Goal: Task Accomplishment & Management: Manage account settings

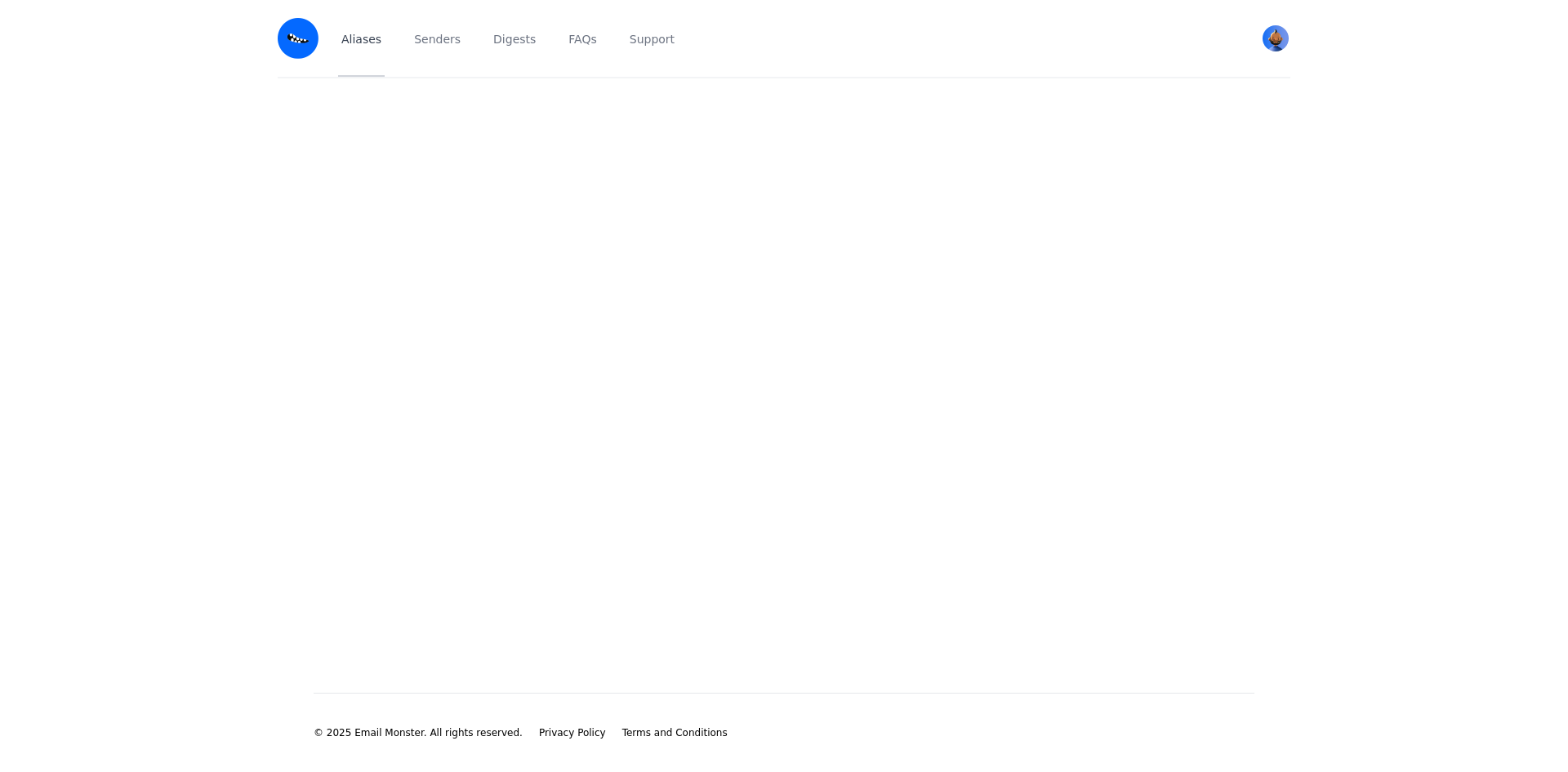
click at [372, 40] on link "Aliases" at bounding box center [361, 38] width 46 height 77
click at [402, 196] on main at bounding box center [784, 359] width 1568 height 562
click at [446, 49] on link "Senders" at bounding box center [437, 38] width 53 height 77
click at [366, 46] on link "Aliases" at bounding box center [361, 38] width 46 height 77
click at [1288, 37] on img "User menu" at bounding box center [1275, 37] width 26 height 26
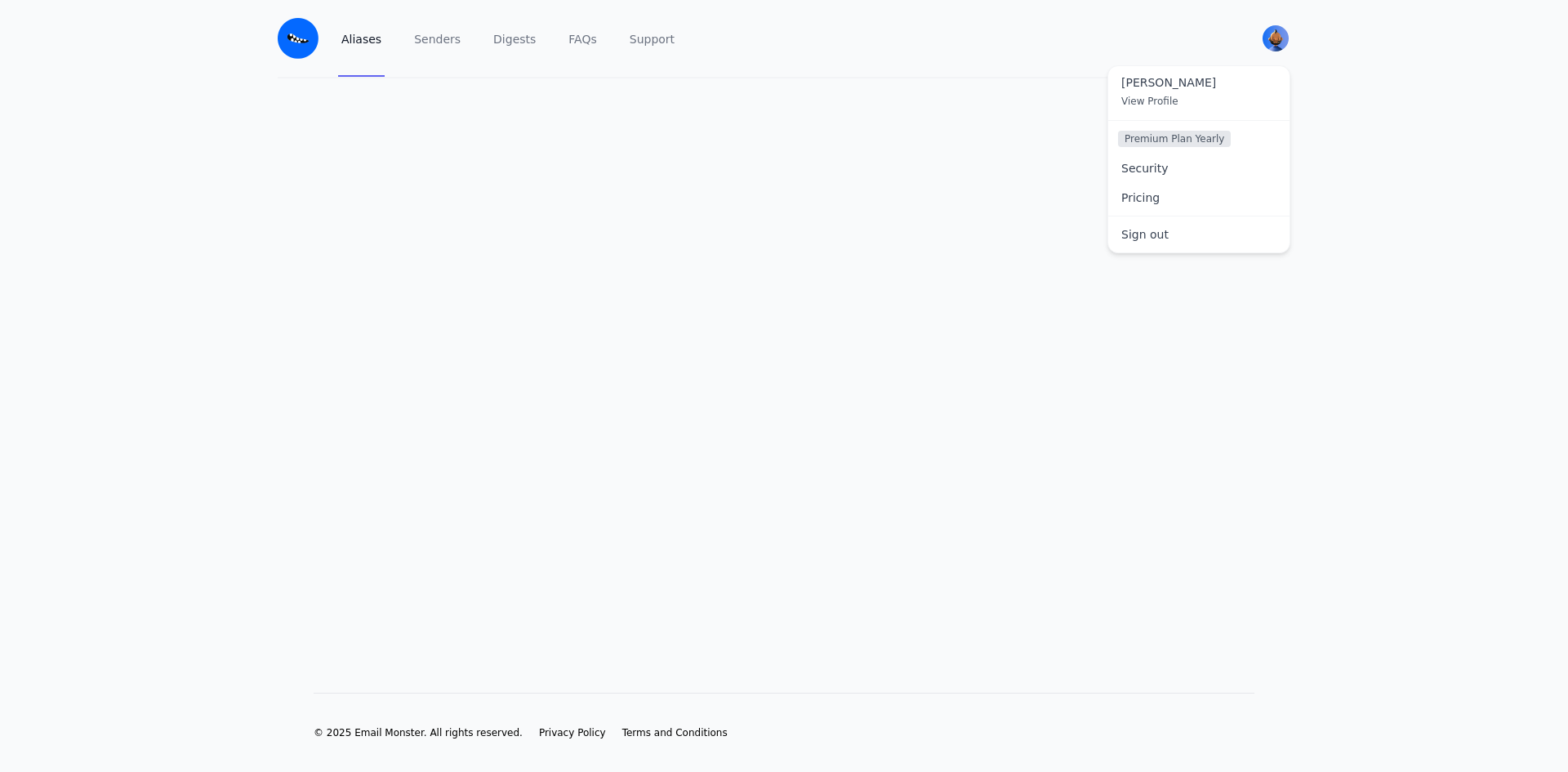
click at [268, 178] on main at bounding box center [784, 359] width 1568 height 562
click at [311, 41] on img at bounding box center [298, 38] width 41 height 41
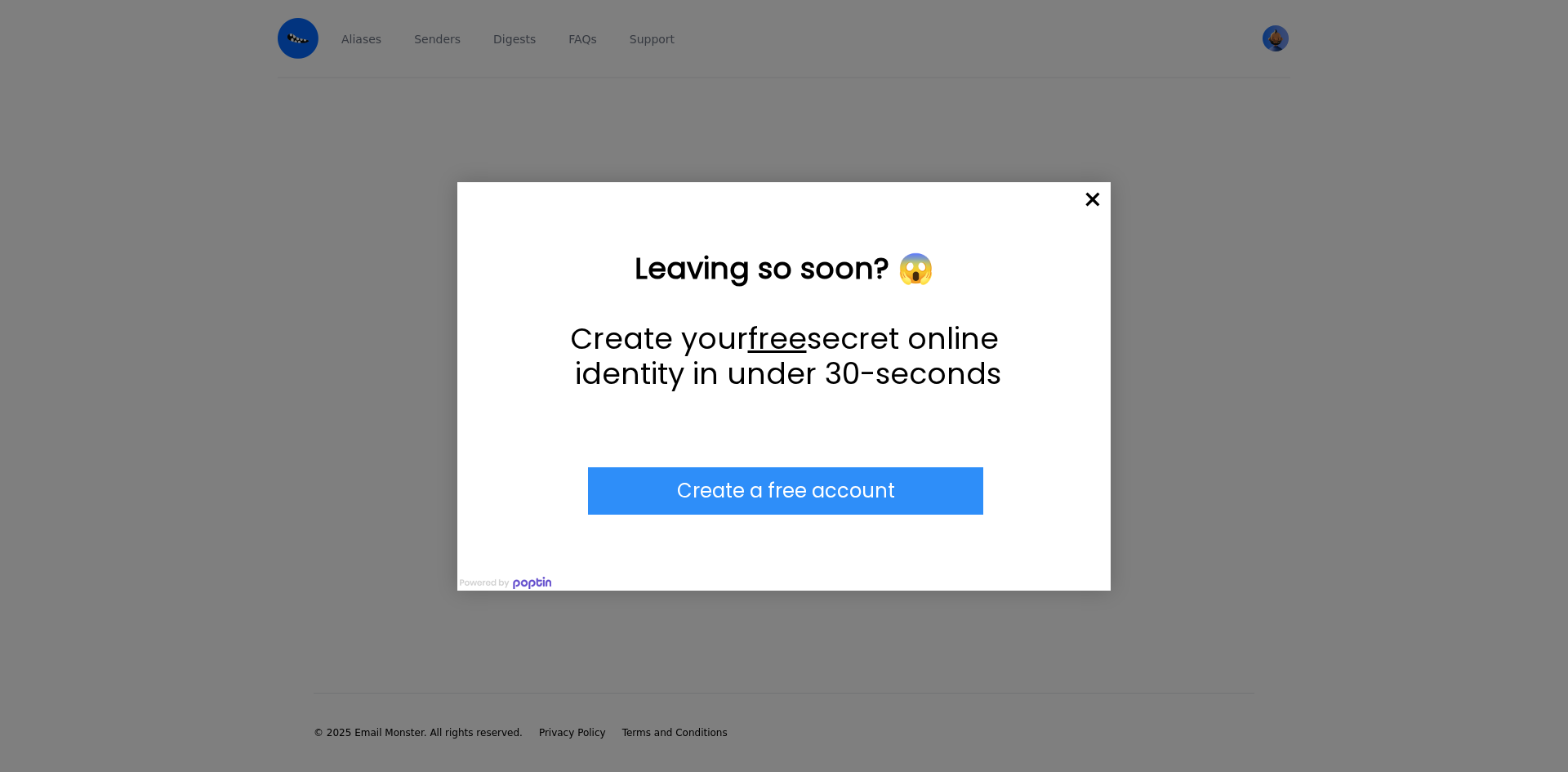
click at [1091, 195] on span "×" at bounding box center [1093, 200] width 36 height 36
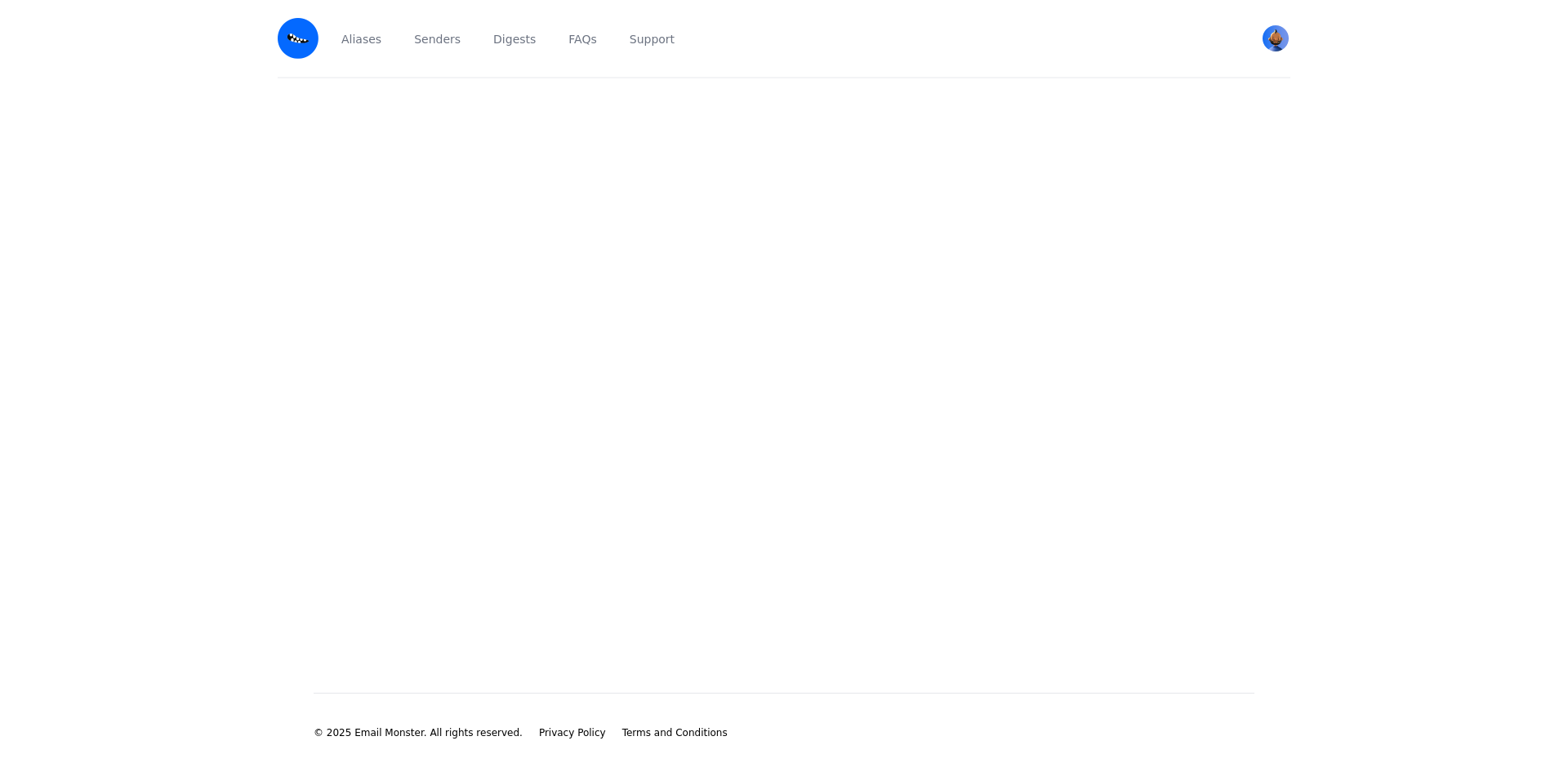
click at [369, 479] on main at bounding box center [784, 359] width 1568 height 562
click at [354, 41] on link "Aliases" at bounding box center [361, 38] width 46 height 77
drag, startPoint x: 610, startPoint y: 128, endPoint x: 1029, endPoint y: 194, distance: 424.2
click at [1029, 194] on main at bounding box center [784, 359] width 1568 height 562
click at [999, 189] on main at bounding box center [784, 359] width 1568 height 562
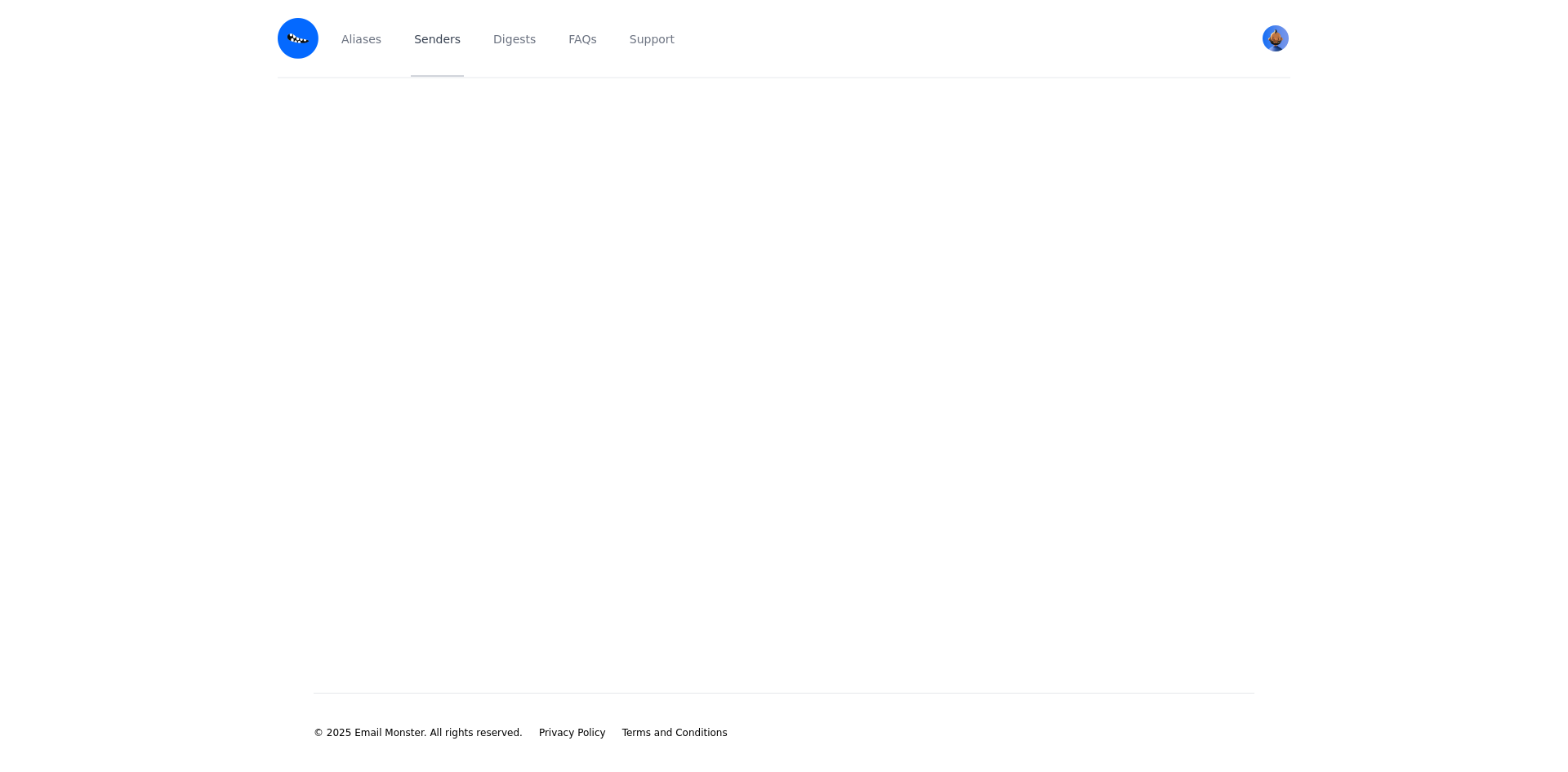
click at [434, 52] on link "Senders" at bounding box center [437, 38] width 53 height 77
click at [1288, 48] on div at bounding box center [1275, 38] width 30 height 30
click at [1278, 41] on img "User menu" at bounding box center [1275, 37] width 26 height 26
click at [1140, 106] on span "View Profile" at bounding box center [1150, 102] width 58 height 12
click at [272, 36] on div "Aliases Senders Digests FAQs Support Nick View Profile Premium Plan Yearly Secu…" at bounding box center [784, 39] width 1046 height 79
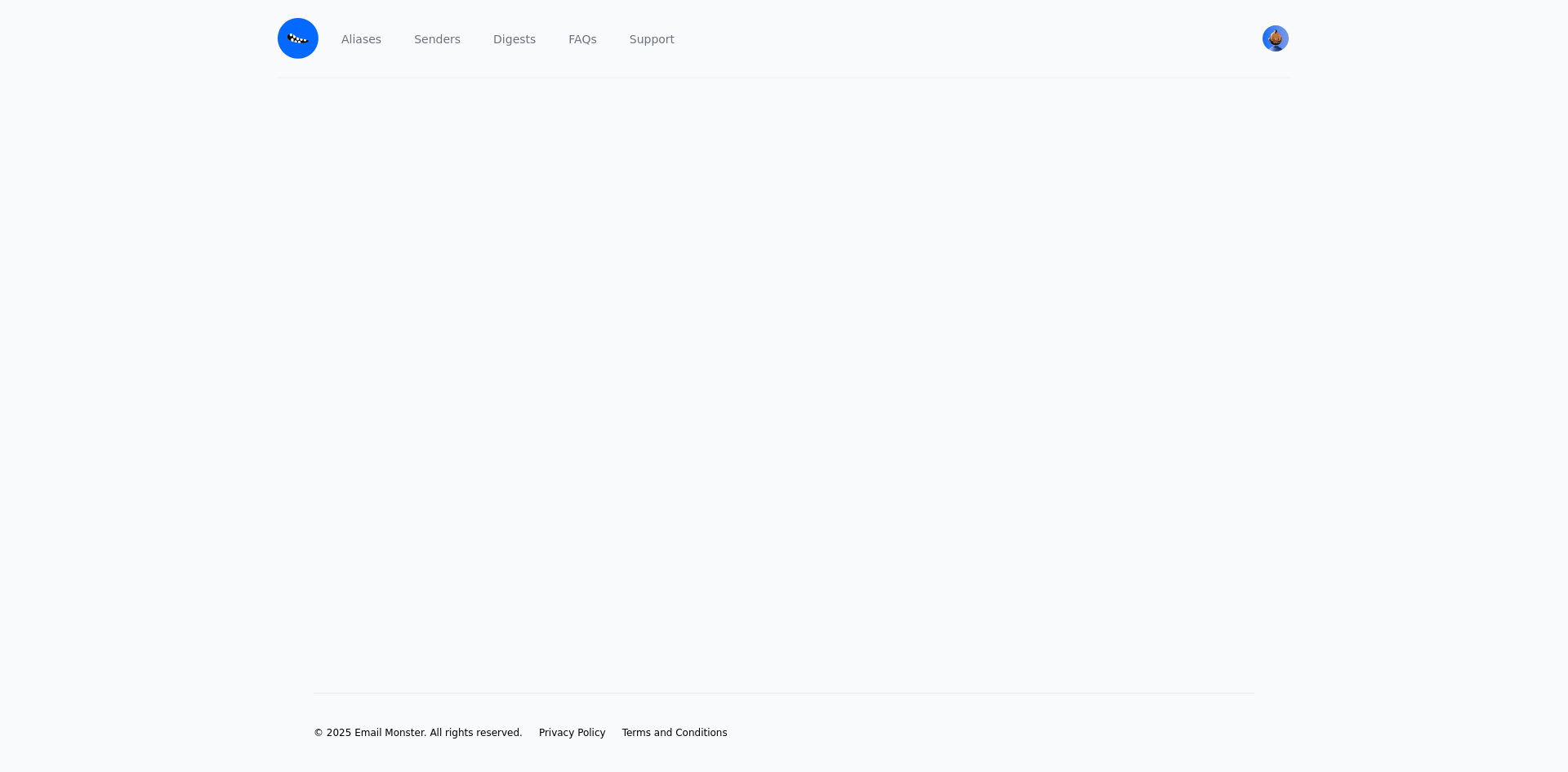
click at [291, 36] on img at bounding box center [298, 38] width 41 height 41
click at [284, 45] on img at bounding box center [298, 38] width 41 height 41
click at [448, 54] on link "Senders" at bounding box center [437, 38] width 53 height 77
click at [353, 30] on link "Aliases" at bounding box center [361, 38] width 46 height 77
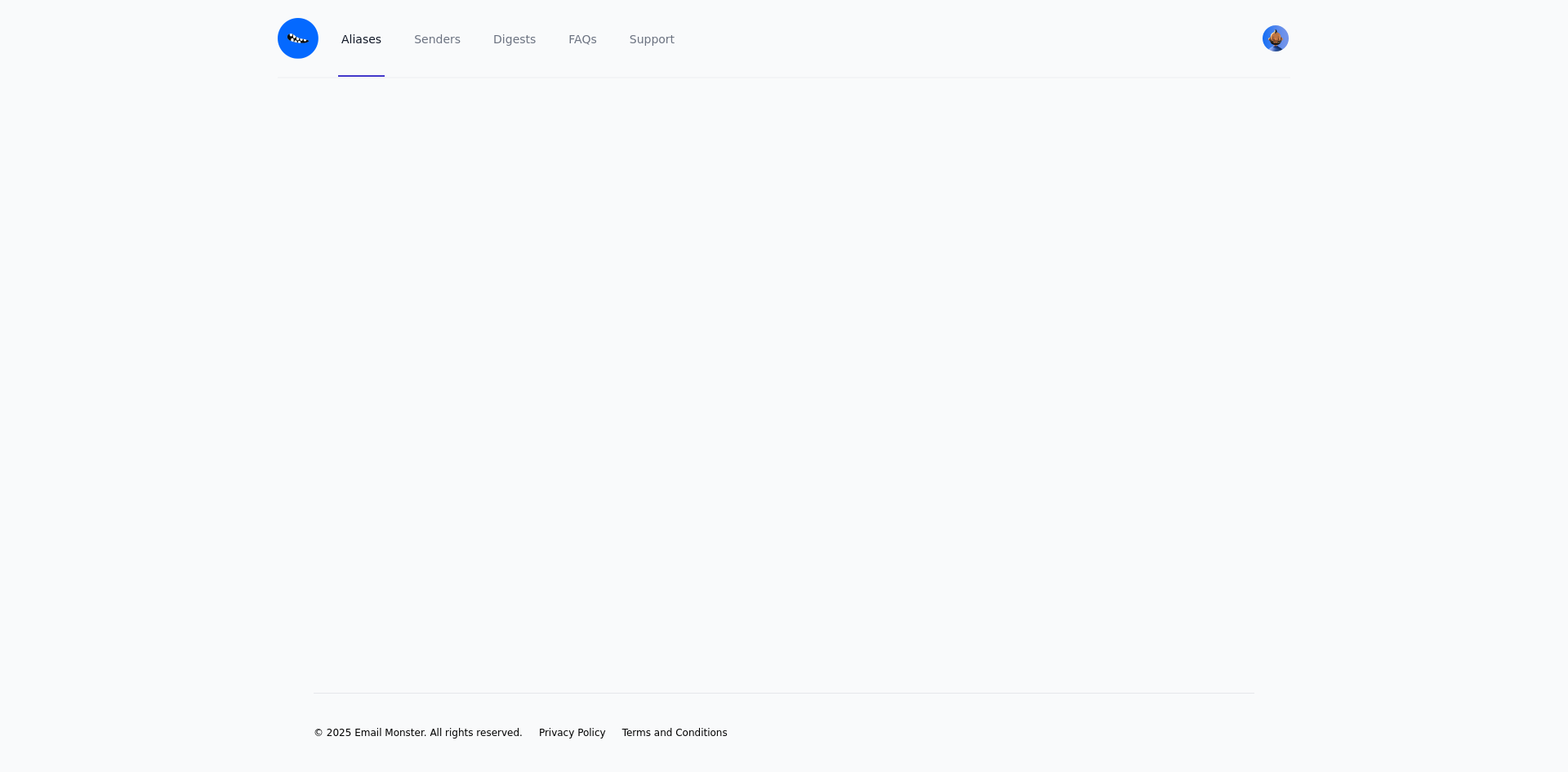
click at [345, 40] on link "Aliases" at bounding box center [361, 38] width 46 height 77
click at [338, 40] on link "Aliases" at bounding box center [361, 38] width 46 height 77
drag, startPoint x: 0, startPoint y: 0, endPoint x: 335, endPoint y: 39, distance: 337.3
click at [336, 39] on div "Aliases Senders Digests FAQs Support Nick View Profile Premium Plan Yearly Secu…" at bounding box center [784, 39] width 1013 height 79
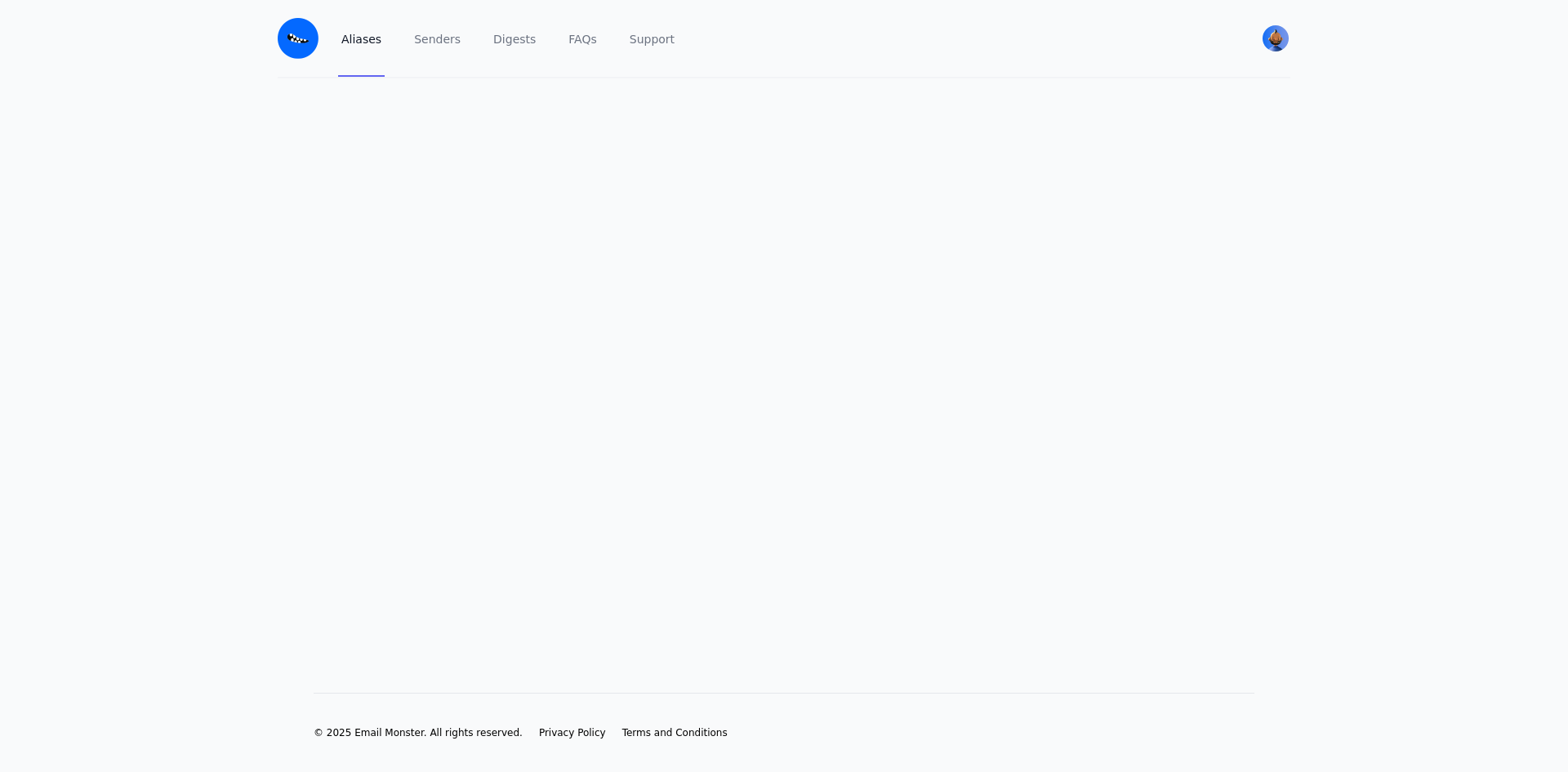
click at [335, 39] on div "Aliases Senders Digests FAQs Support Nick View Profile Premium Plan Yearly Secu…" at bounding box center [784, 39] width 1013 height 79
drag, startPoint x: 0, startPoint y: 0, endPoint x: 335, endPoint y: 39, distance: 337.3
click at [335, 39] on div "Aliases Senders Digests FAQs Support Nick View Profile Premium Plan Yearly Secu…" at bounding box center [784, 39] width 1013 height 79
click at [225, 46] on header "Aliases Senders Digests FAQs Support Nick View Profile Premium Plan Yearly Secu…" at bounding box center [784, 39] width 1568 height 79
click at [265, 45] on div "Aliases Senders Digests FAQs Support Nick View Profile Premium Plan Yearly Secu…" at bounding box center [784, 39] width 1046 height 79
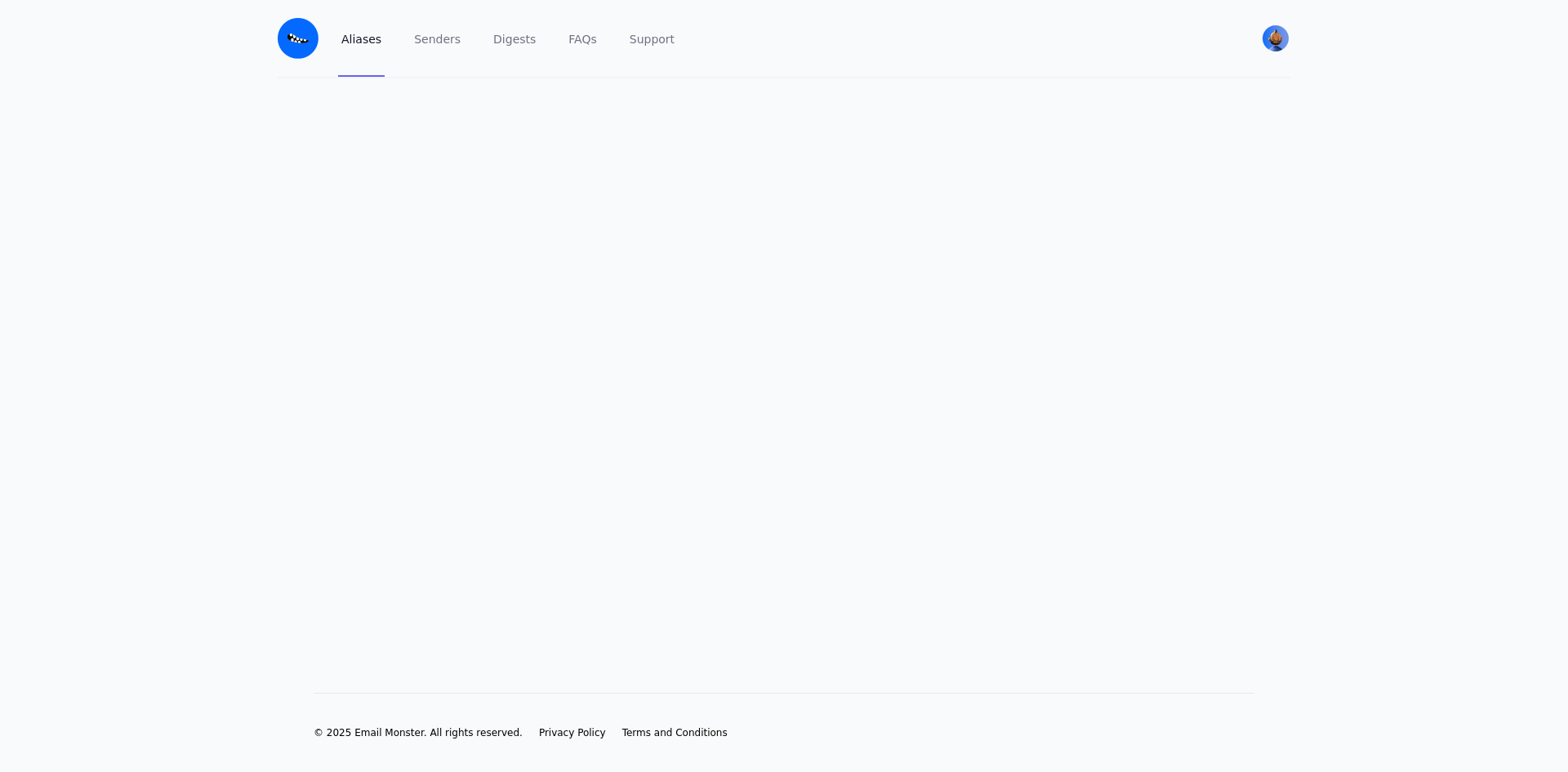
click at [303, 47] on img at bounding box center [298, 38] width 41 height 41
click at [303, 48] on img at bounding box center [298, 38] width 41 height 41
click at [299, 49] on img at bounding box center [298, 38] width 41 height 41
click at [1280, 38] on img "User menu" at bounding box center [1275, 37] width 26 height 26
click at [1185, 222] on link "Sign out" at bounding box center [1198, 234] width 181 height 30
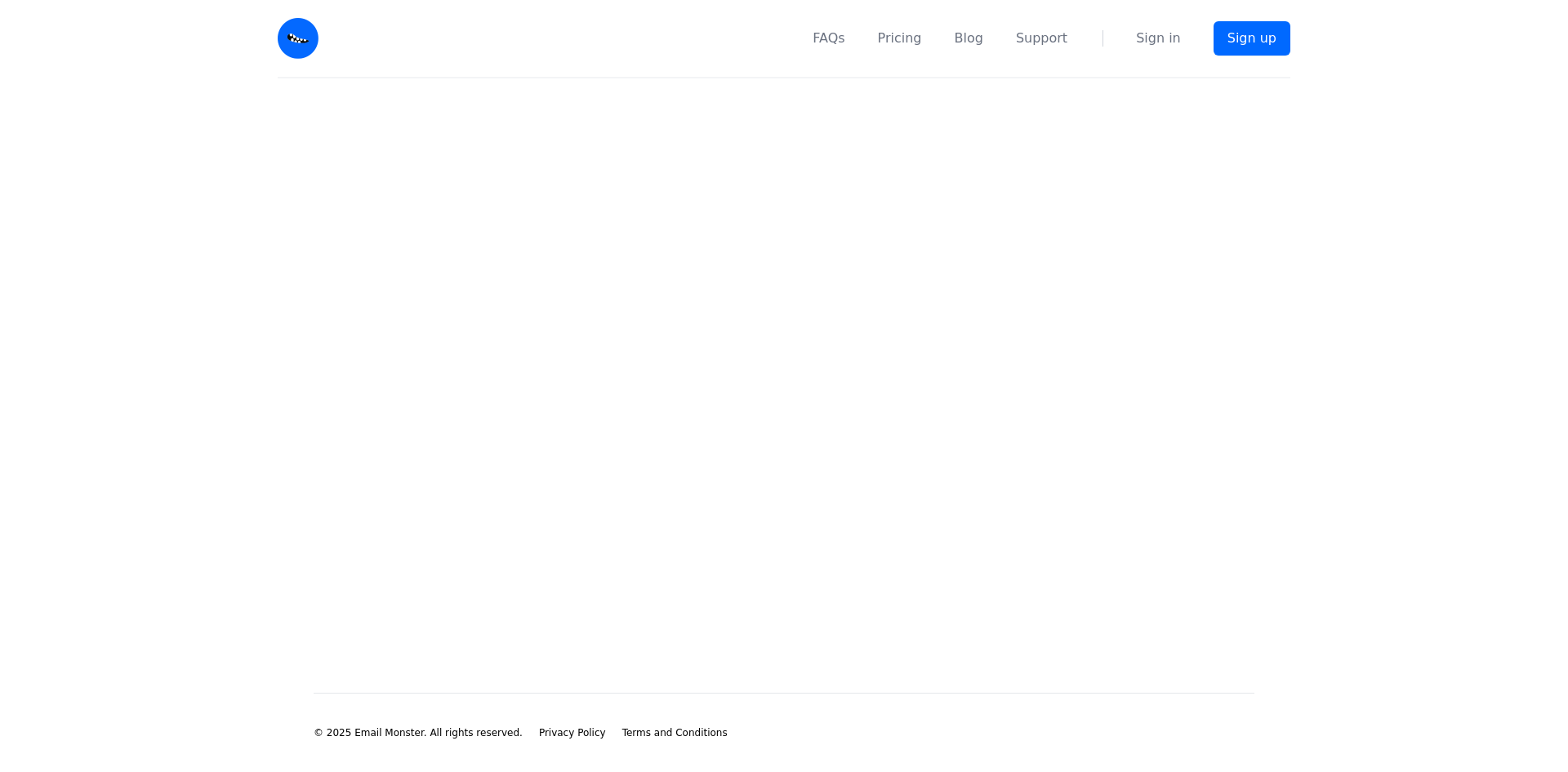
click at [1168, 52] on nav "FAQs Pricing Blog Support Sign in Sign up" at bounding box center [814, 38] width 953 height 77
click at [1156, 48] on nav "FAQs Pricing Blog Support Sign in Sign up" at bounding box center [814, 38] width 953 height 77
click at [1165, 36] on link "Sign in" at bounding box center [1158, 38] width 45 height 19
click at [685, 326] on main at bounding box center [784, 359] width 1568 height 562
